Goal: Task Accomplishment & Management: Use online tool/utility

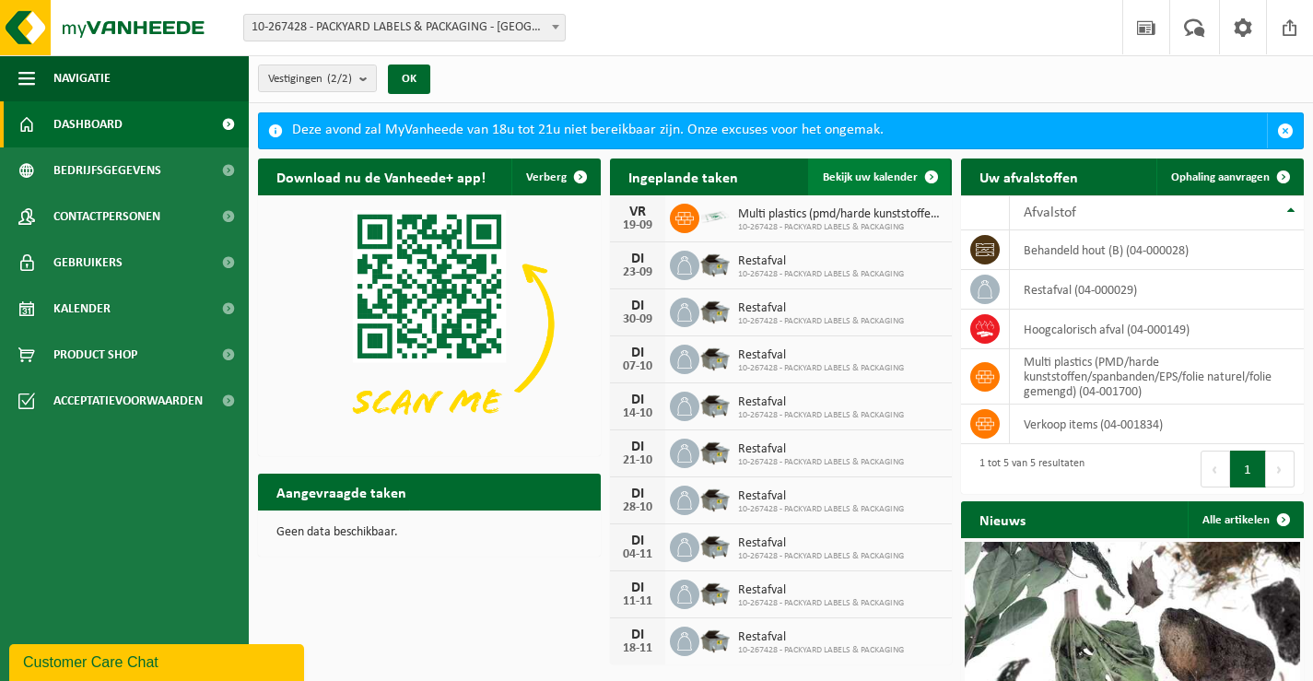
click at [859, 180] on span "Bekijk uw kalender" at bounding box center [870, 177] width 95 height 12
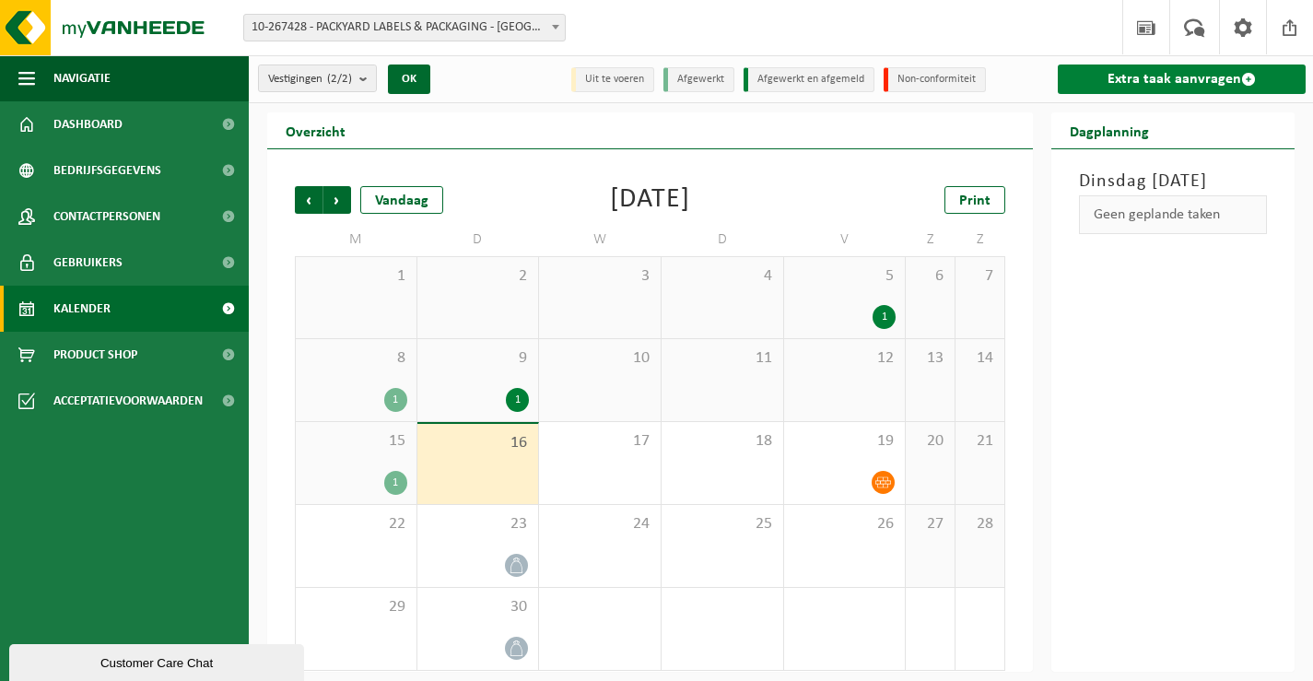
click at [1095, 86] on link "Extra taak aanvragen" at bounding box center [1182, 79] width 248 height 29
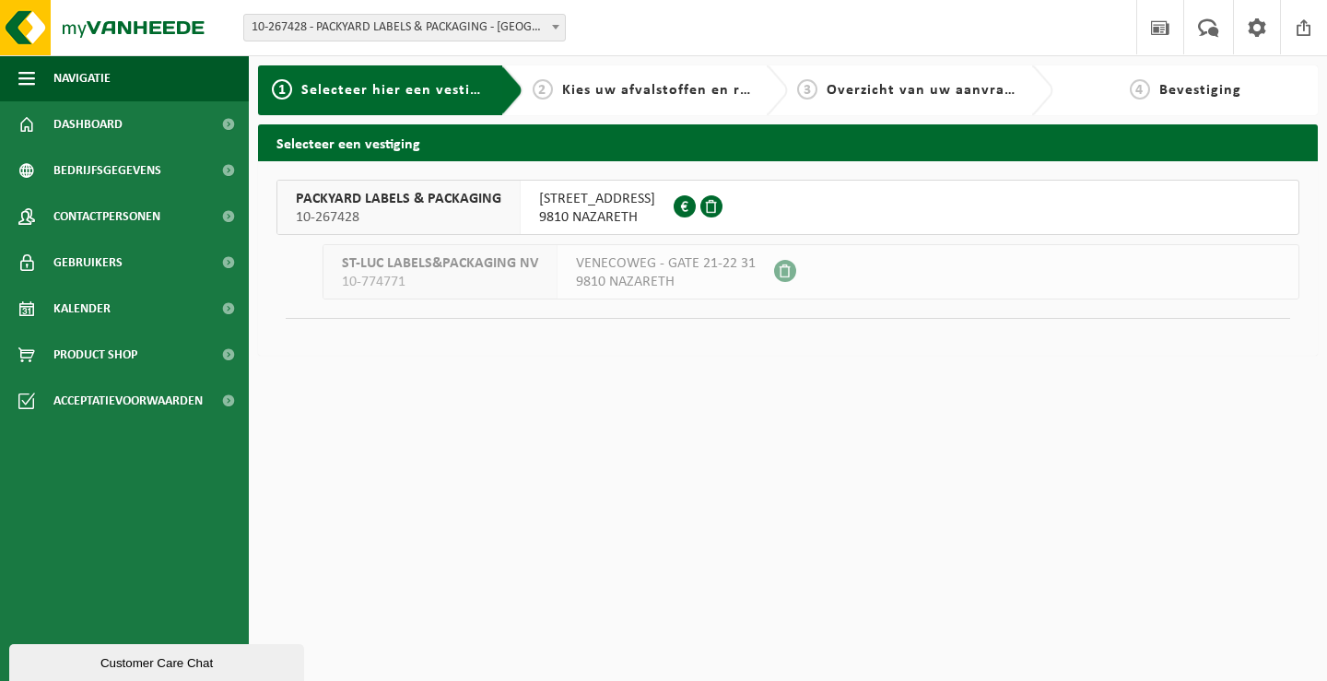
click at [443, 222] on span "10-267428" at bounding box center [398, 217] width 205 height 18
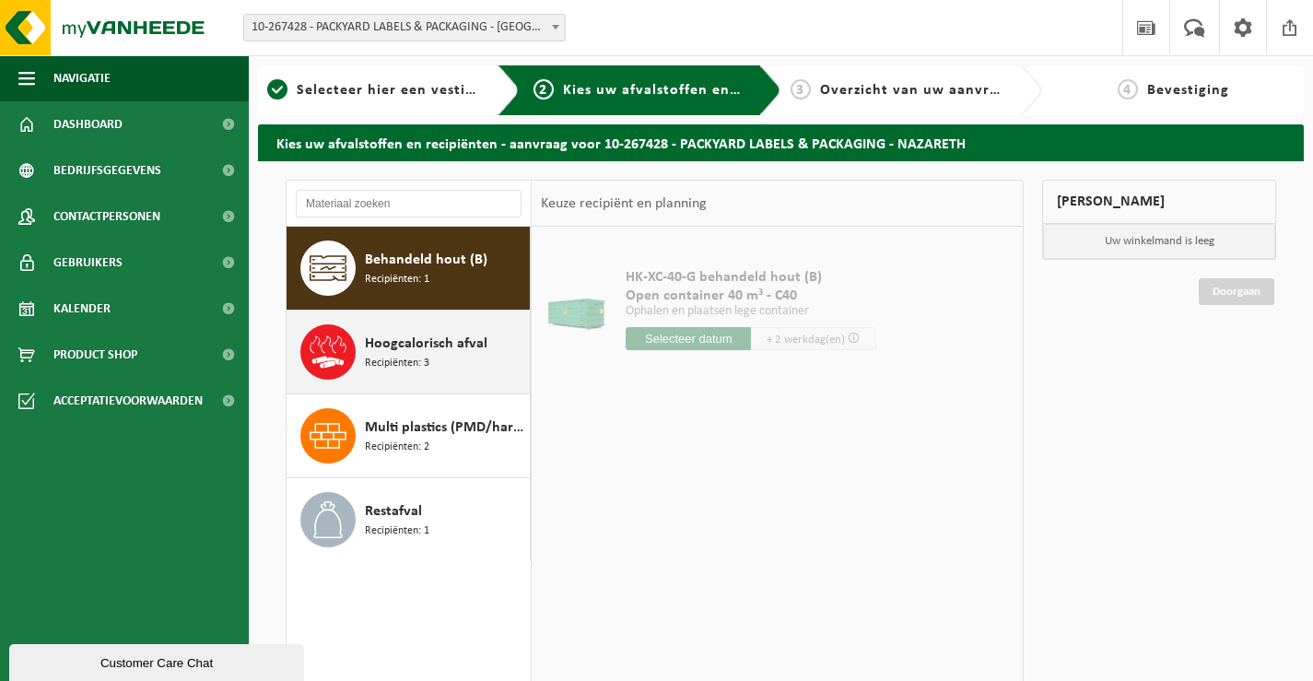
click at [463, 346] on span "Hoogcalorisch afval" at bounding box center [426, 344] width 123 height 22
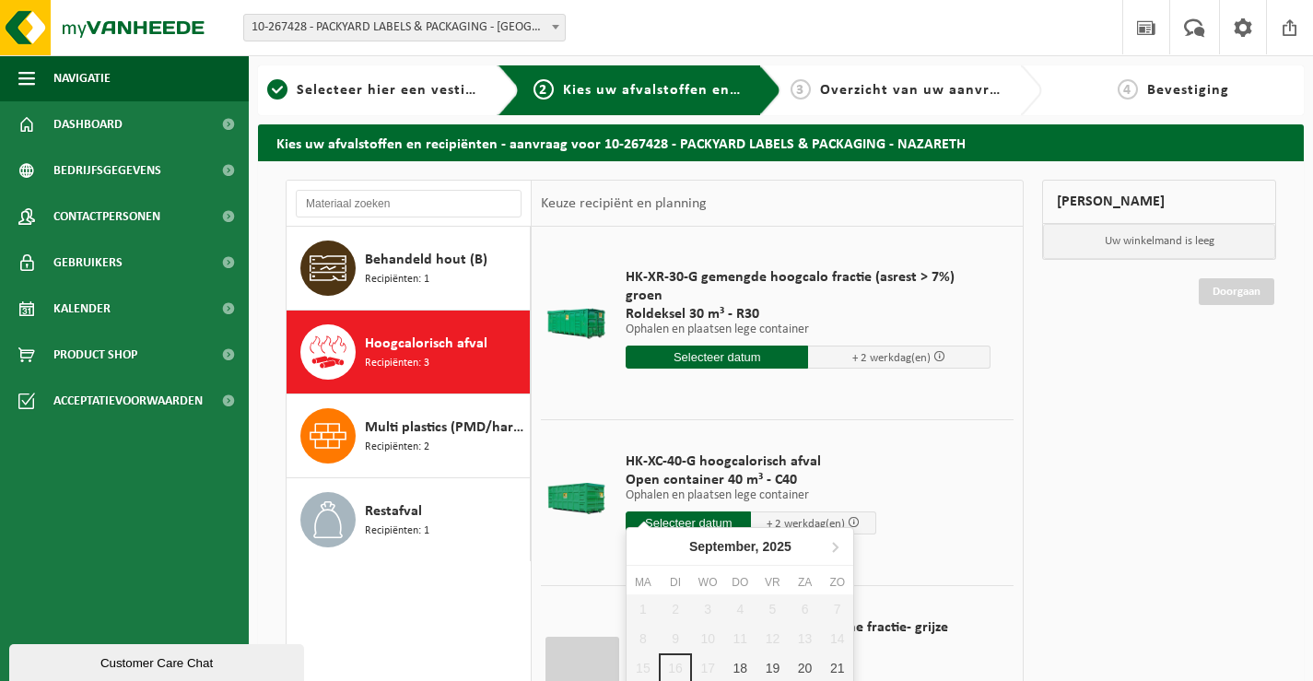
click at [658, 511] on input "text" at bounding box center [688, 522] width 125 height 23
click at [734, 664] on div "18" at bounding box center [740, 667] width 32 height 29
type input "Van 2025-09-18"
type input "2025-09-18"
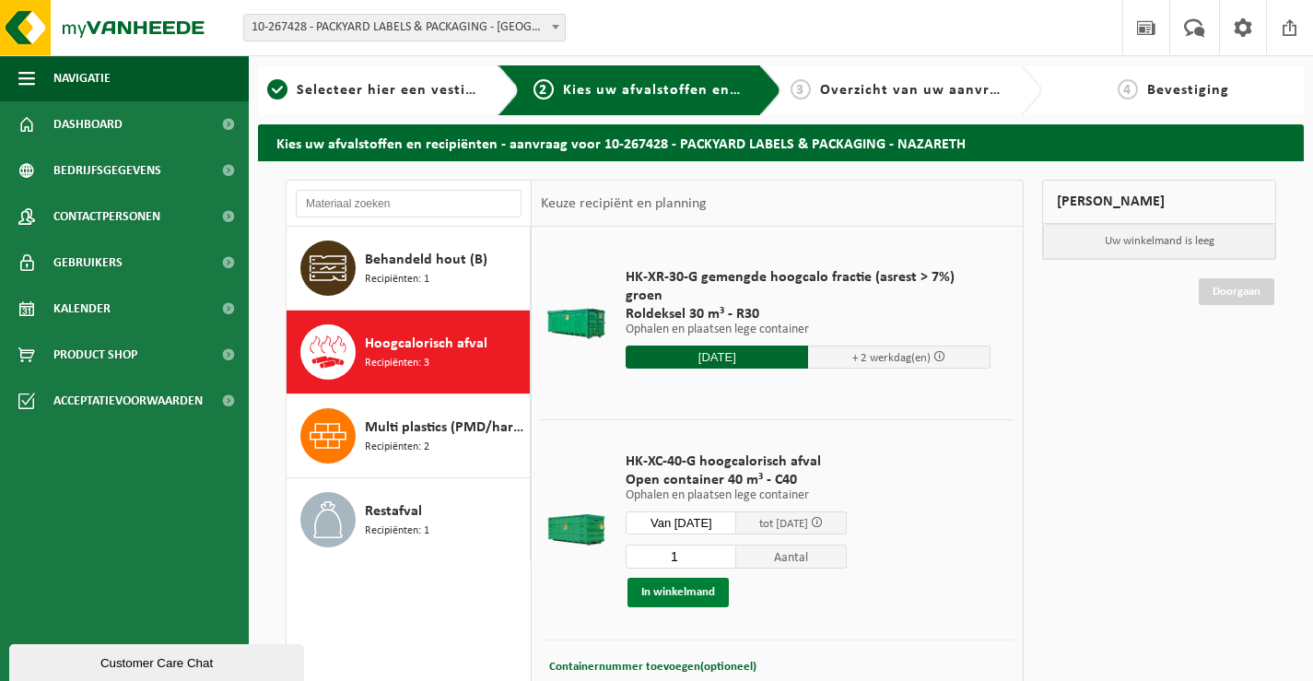
click at [708, 600] on button "In winkelmand" at bounding box center [678, 592] width 101 height 29
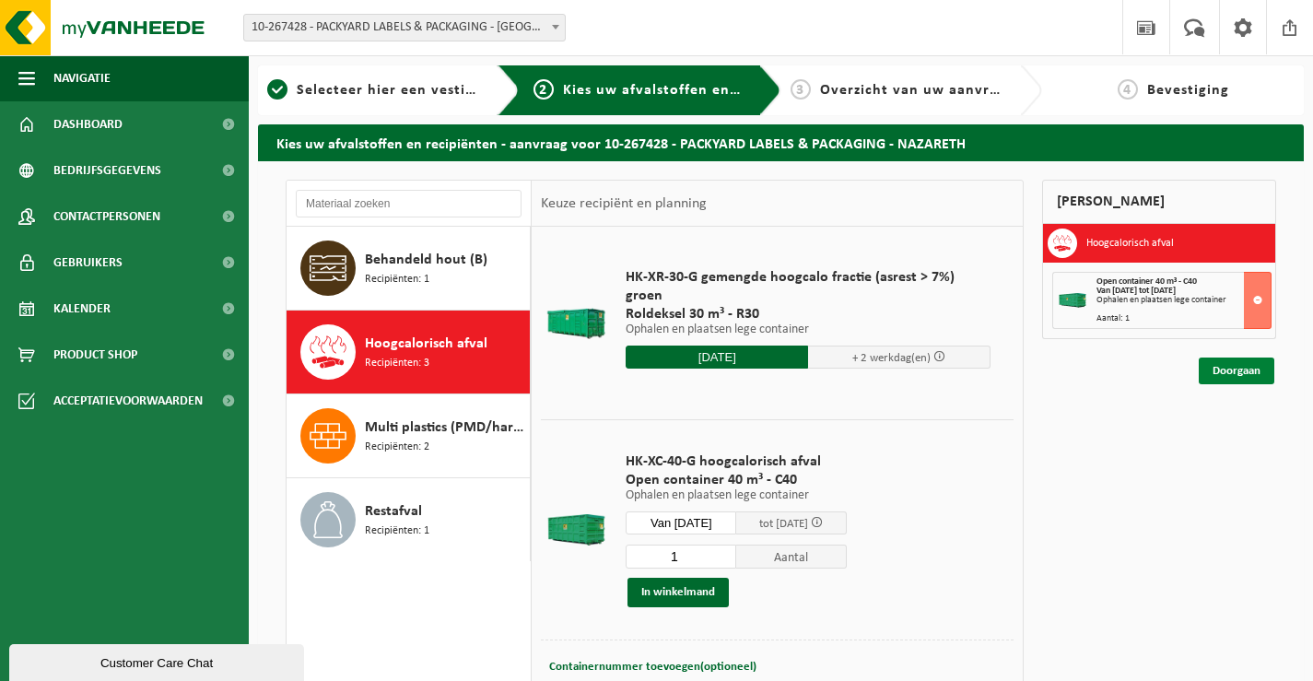
click at [1228, 362] on link "Doorgaan" at bounding box center [1237, 371] width 76 height 27
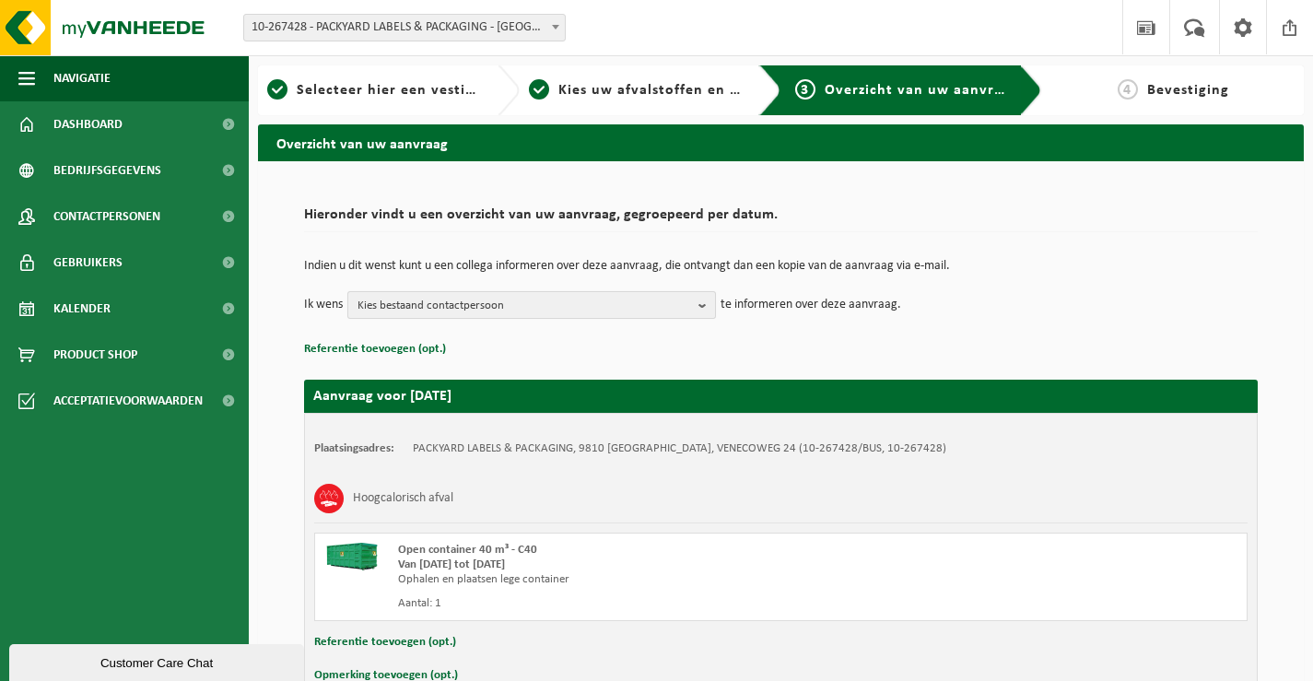
click at [521, 311] on span "Kies bestaand contactpersoon" at bounding box center [525, 306] width 334 height 28
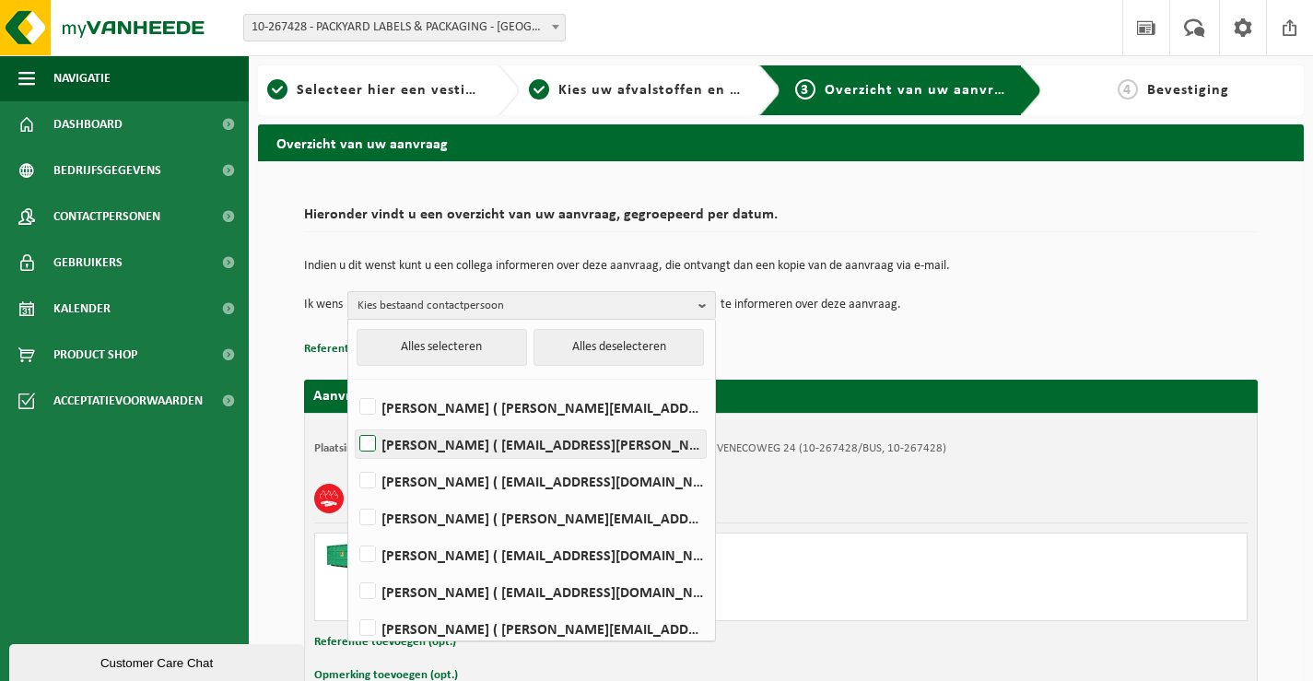
click at [492, 440] on label "CHRISTOPHE DE JANS ( christophe.de.jans@packyard.pro )" at bounding box center [531, 444] width 350 height 28
click at [353, 421] on input "CHRISTOPHE DE JANS ( christophe.de.jans@packyard.pro )" at bounding box center [352, 420] width 1 height 1
checkbox input "true"
click at [810, 358] on p "Referentie toevoegen (opt.)" at bounding box center [781, 349] width 954 height 24
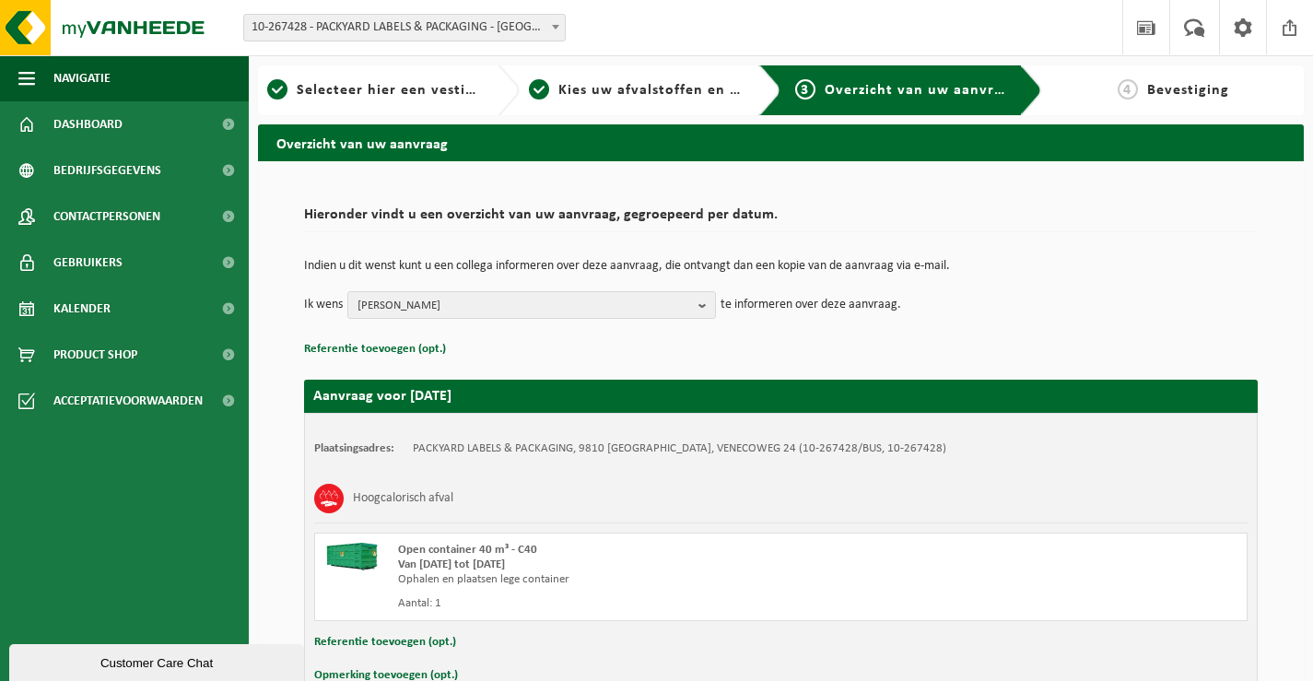
scroll to position [110, 0]
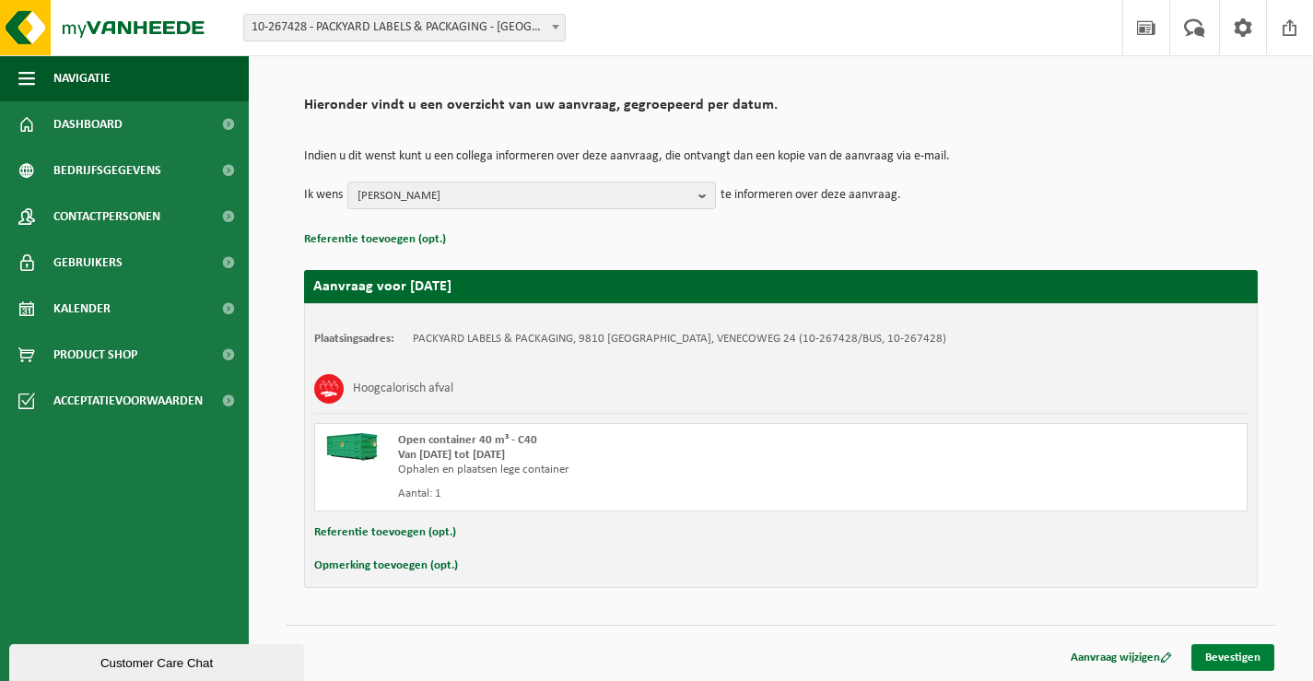
click at [1205, 652] on link "Bevestigen" at bounding box center [1233, 657] width 83 height 27
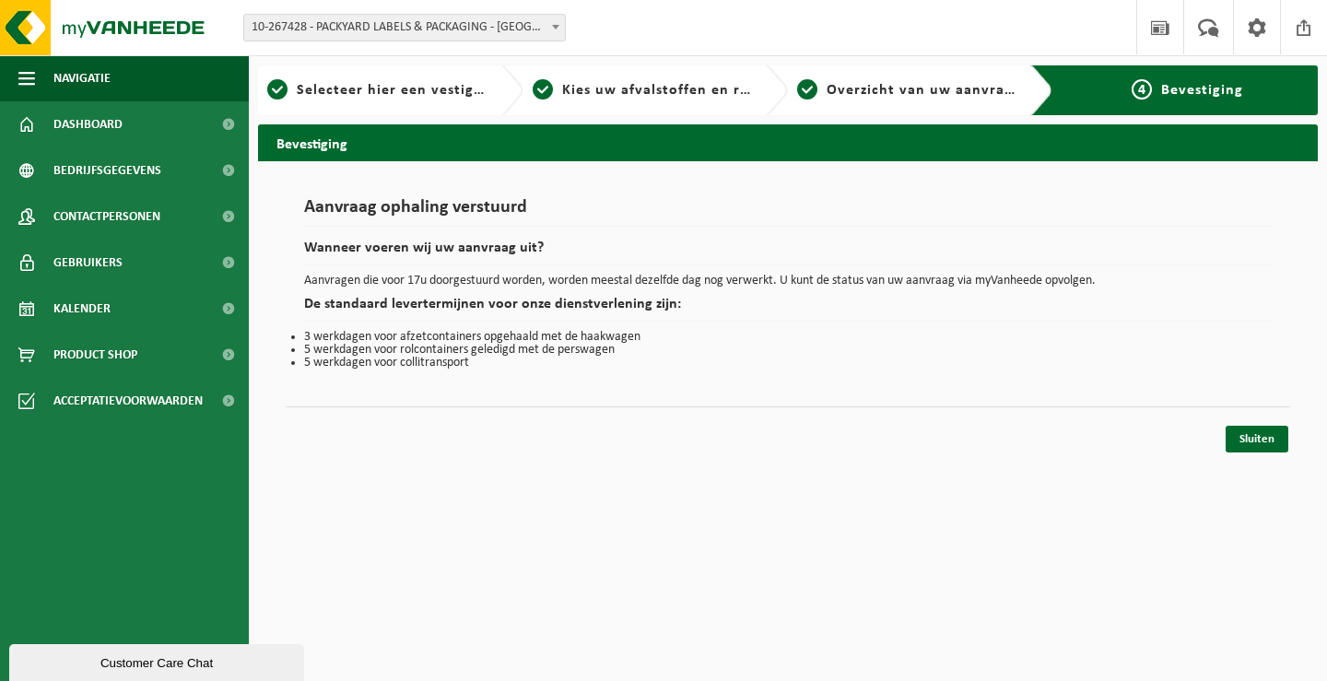
click at [1241, 424] on div "Sluiten" at bounding box center [788, 415] width 1004 height 19
click at [1228, 429] on link "Sluiten" at bounding box center [1257, 439] width 63 height 27
